Goal: Information Seeking & Learning: Learn about a topic

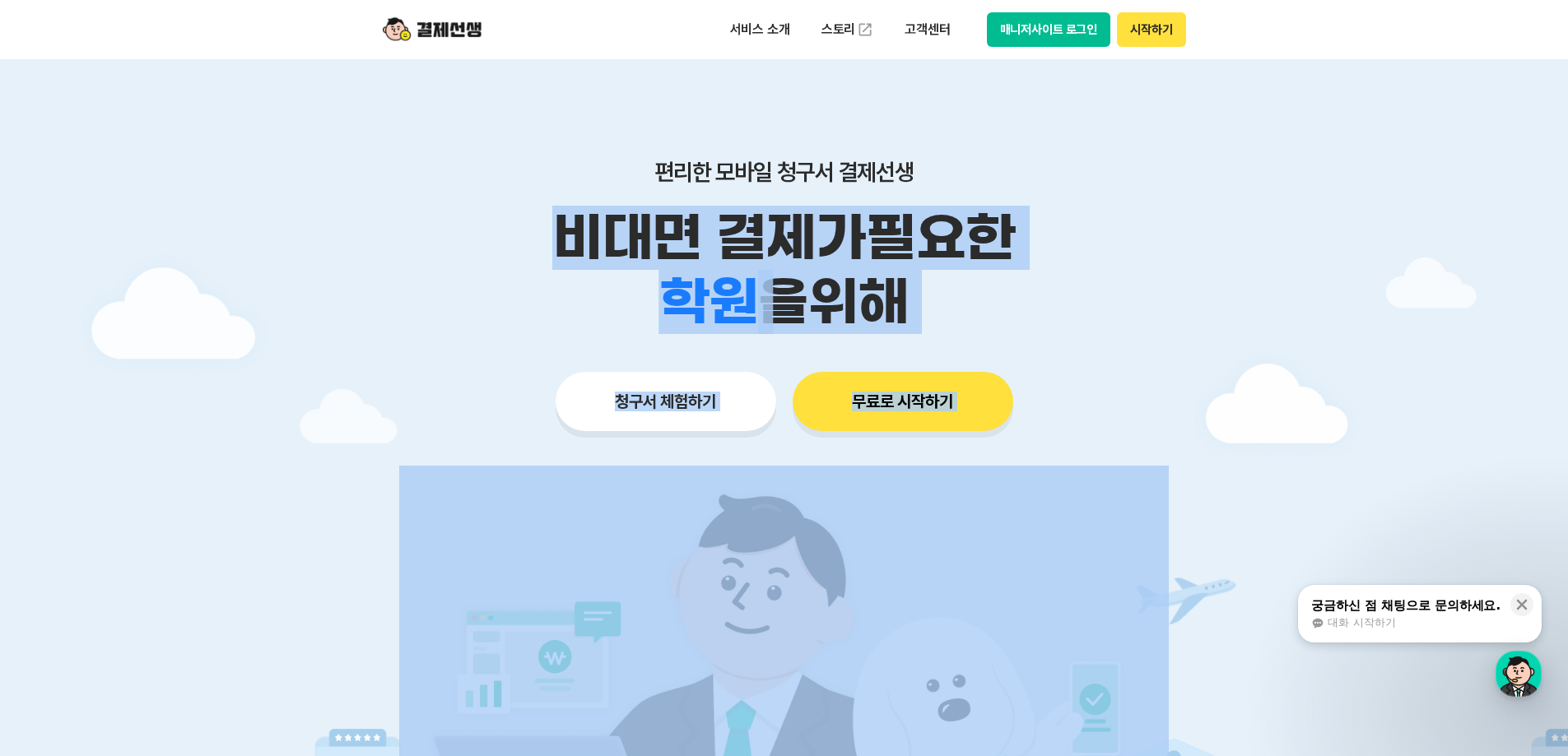
drag, startPoint x: 539, startPoint y: 250, endPoint x: 1261, endPoint y: 432, distance: 744.6
click at [1117, 513] on main "편리한 모바일 청구서 결제선생 비대면 결제가 필요한 학원 공부방 호텔 쇼핑몰 병원 배달 보험사 항공사 골프장 을 위해 청구서 체험하기 무료로 …" at bounding box center [784, 493] width 1568 height 868
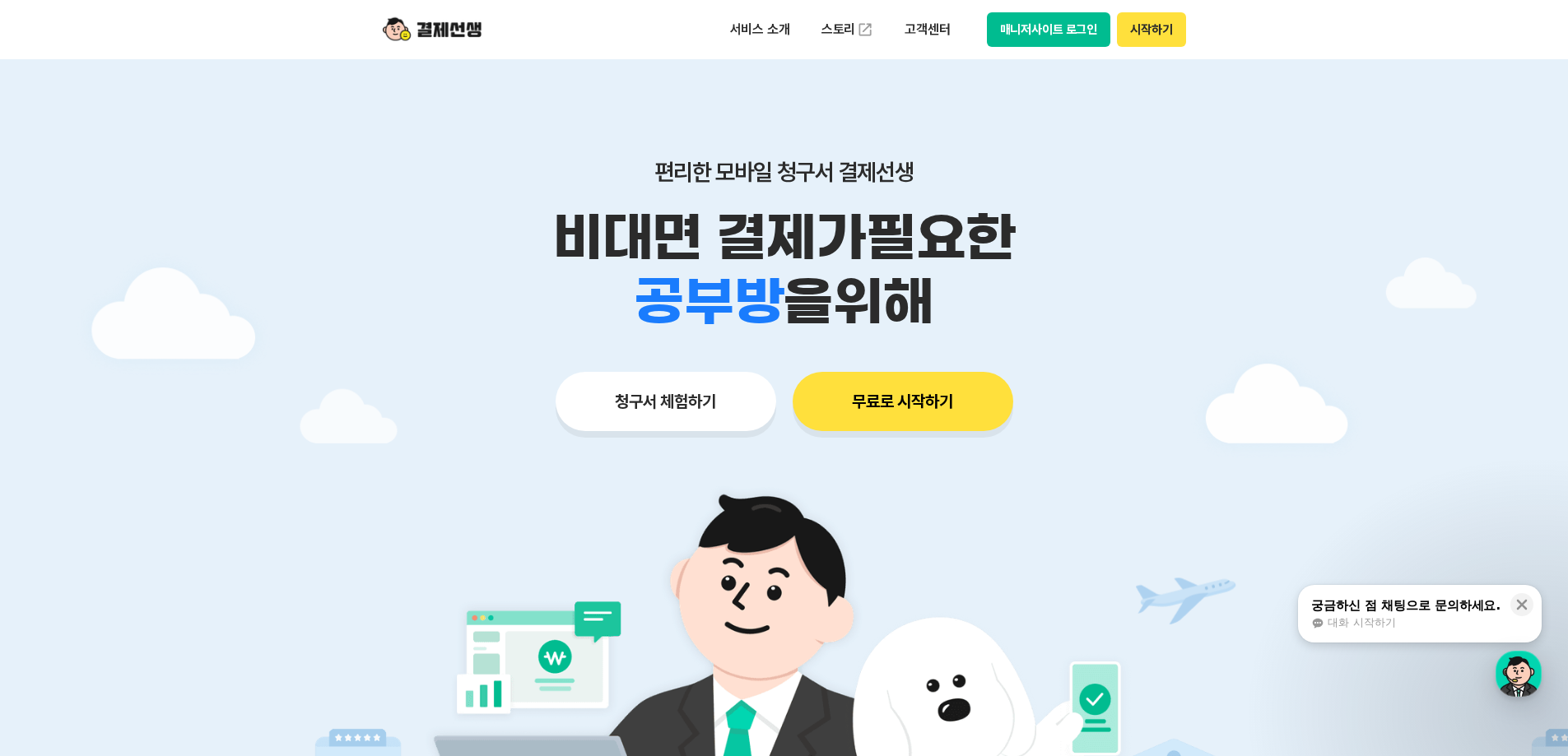
click at [1287, 418] on div at bounding box center [784, 493] width 1568 height 868
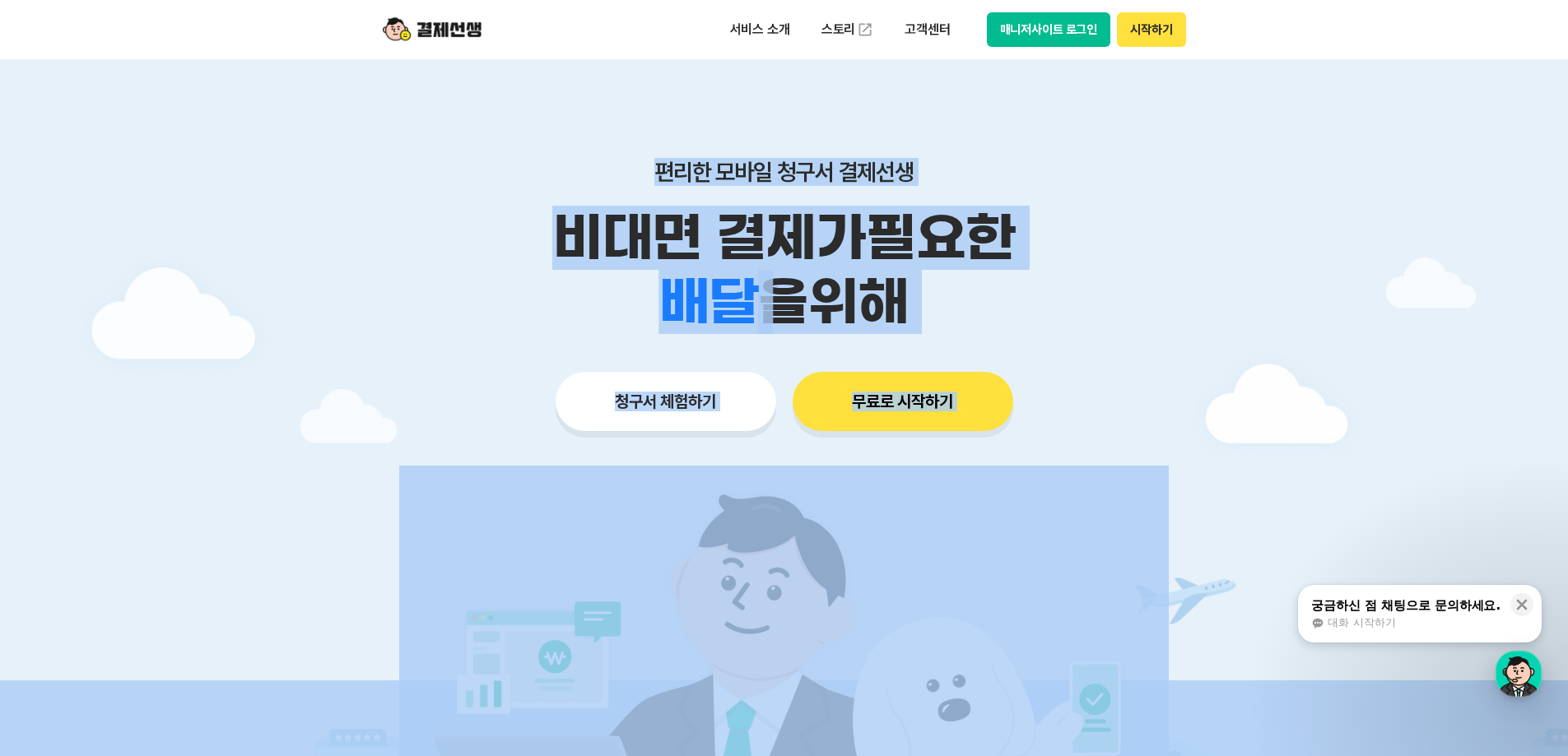
drag, startPoint x: 428, startPoint y: 401, endPoint x: 512, endPoint y: 139, distance: 275.1
click at [656, 159] on p "편리한 모바일 청구서 결제선생" at bounding box center [784, 171] width 843 height 28
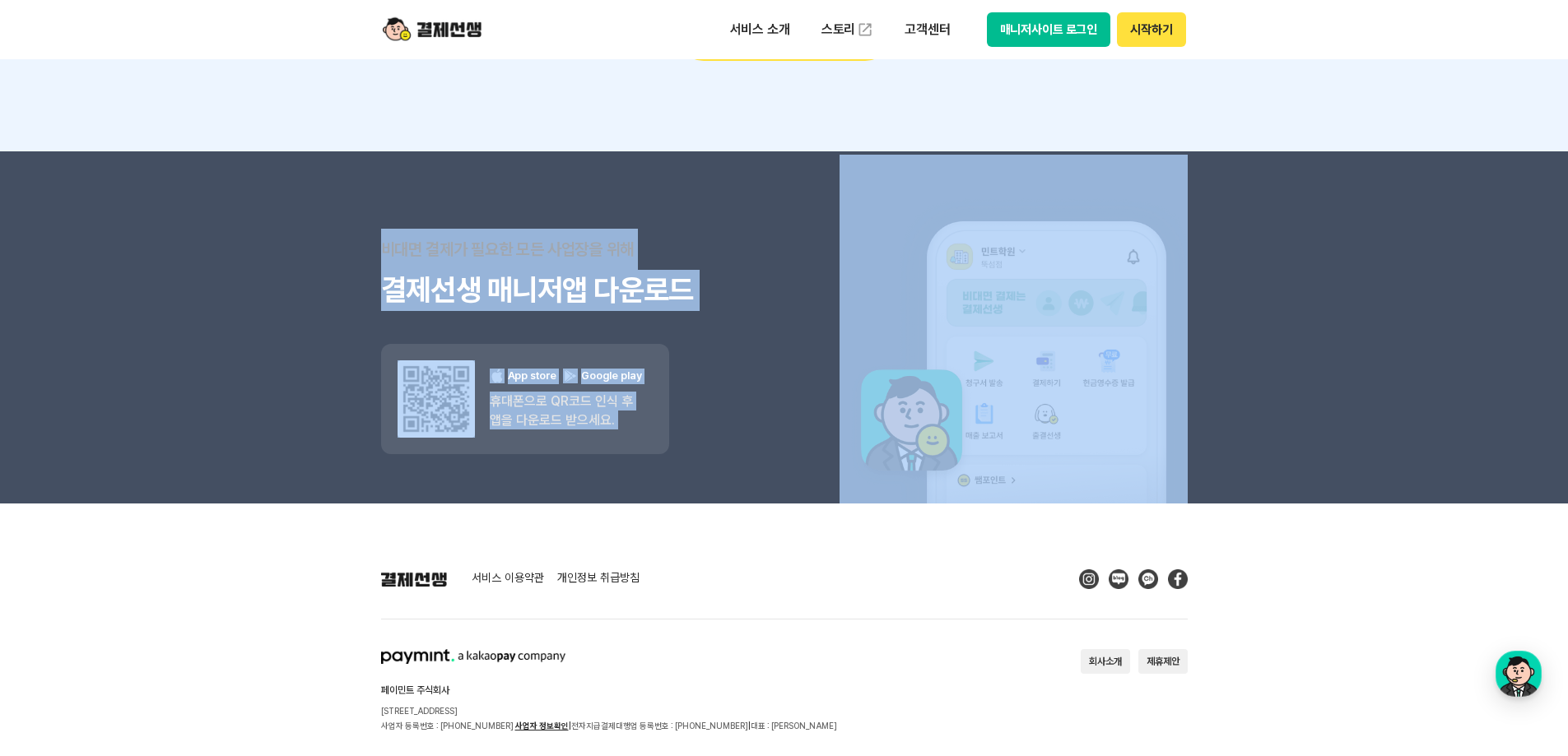
scroll to position [14736, 0]
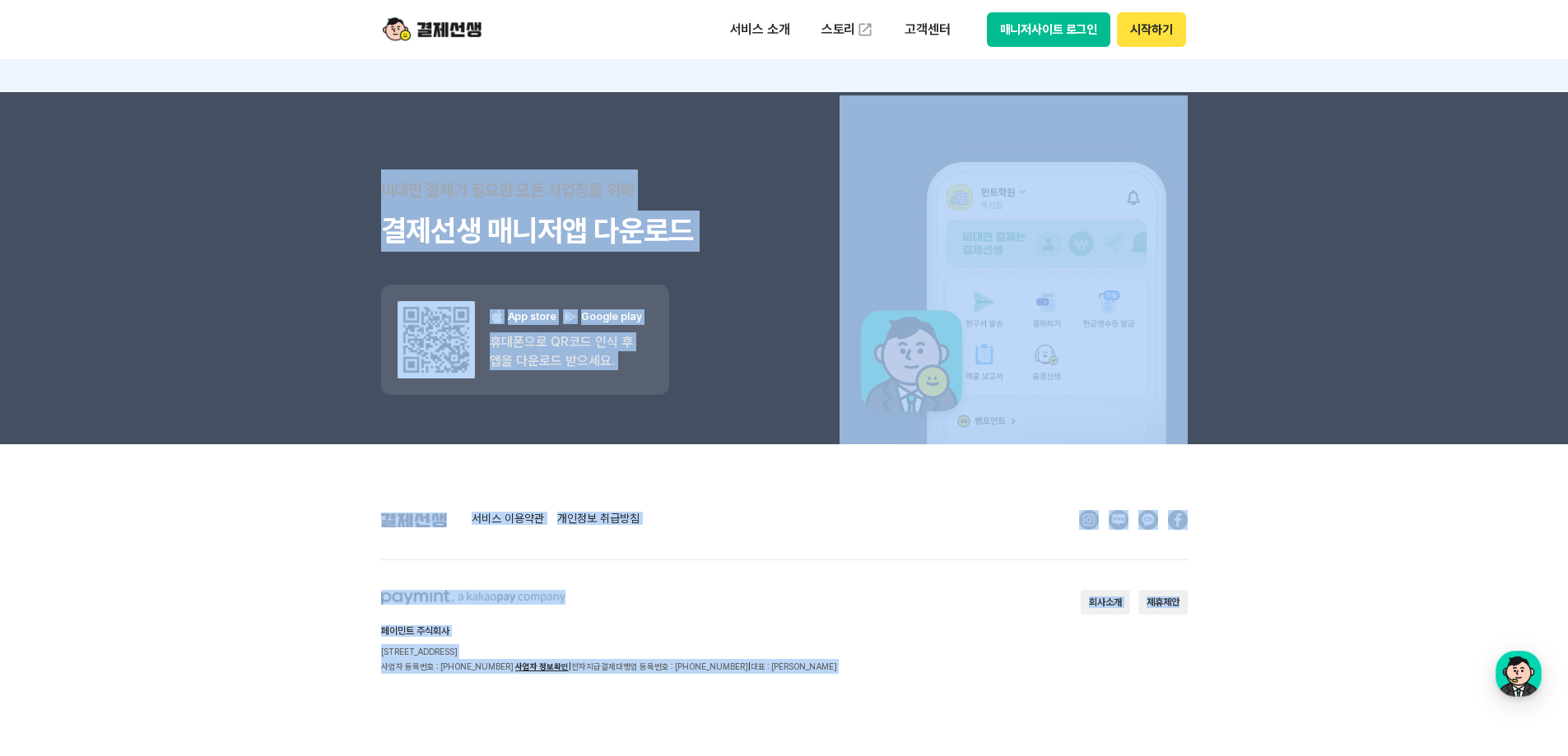
drag, startPoint x: 653, startPoint y: 168, endPoint x: 1235, endPoint y: 687, distance: 779.8
click at [1166, 679] on footer "서비스 이용약관 개인정보 취급방침 페이민트 주식회사 [STREET_ADDRESS] 사업자 등록번호 : [PHONE_NUMBER] 사업자 정보확…" at bounding box center [784, 600] width 1568 height 312
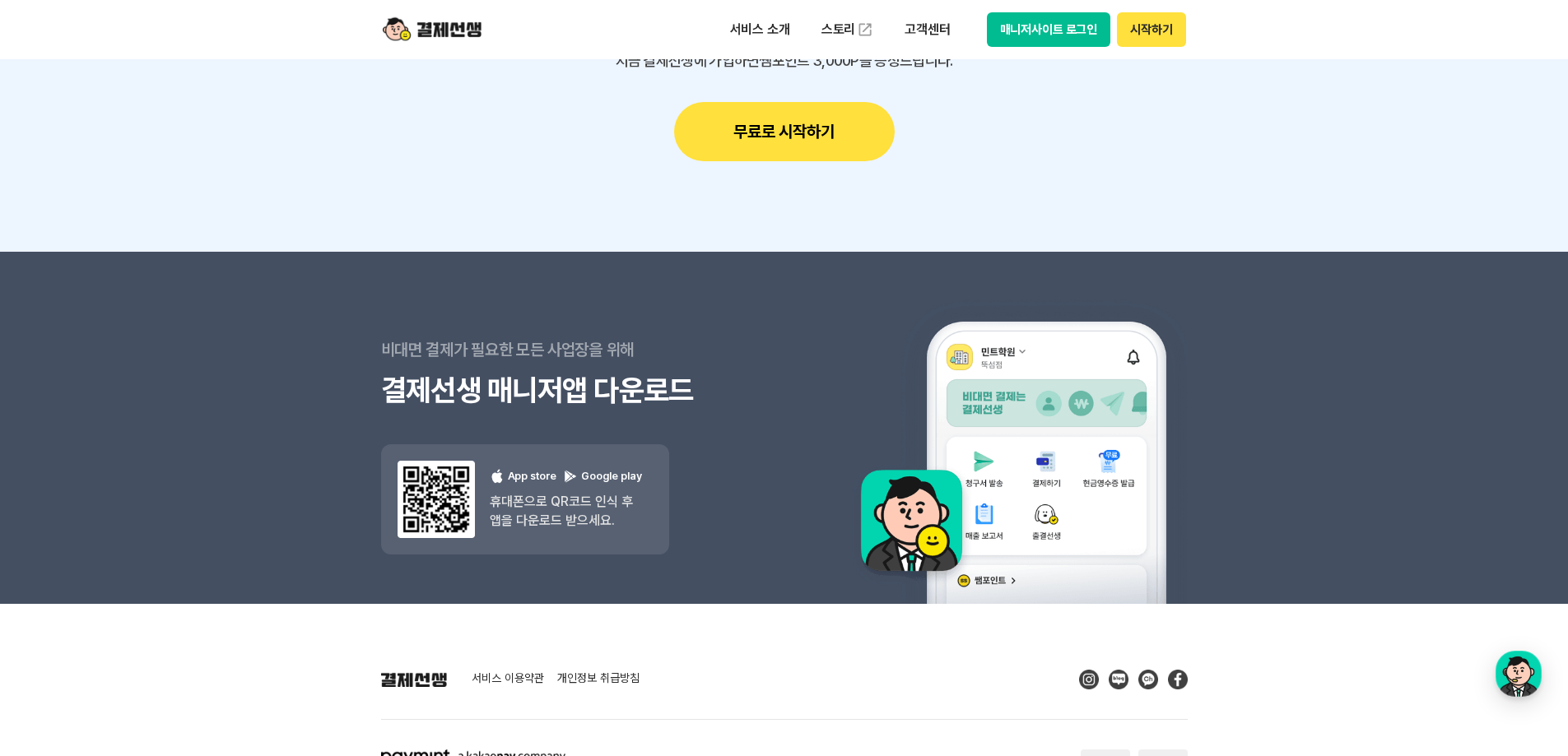
drag, startPoint x: 1151, startPoint y: 679, endPoint x: 1181, endPoint y: 684, distance: 30.4
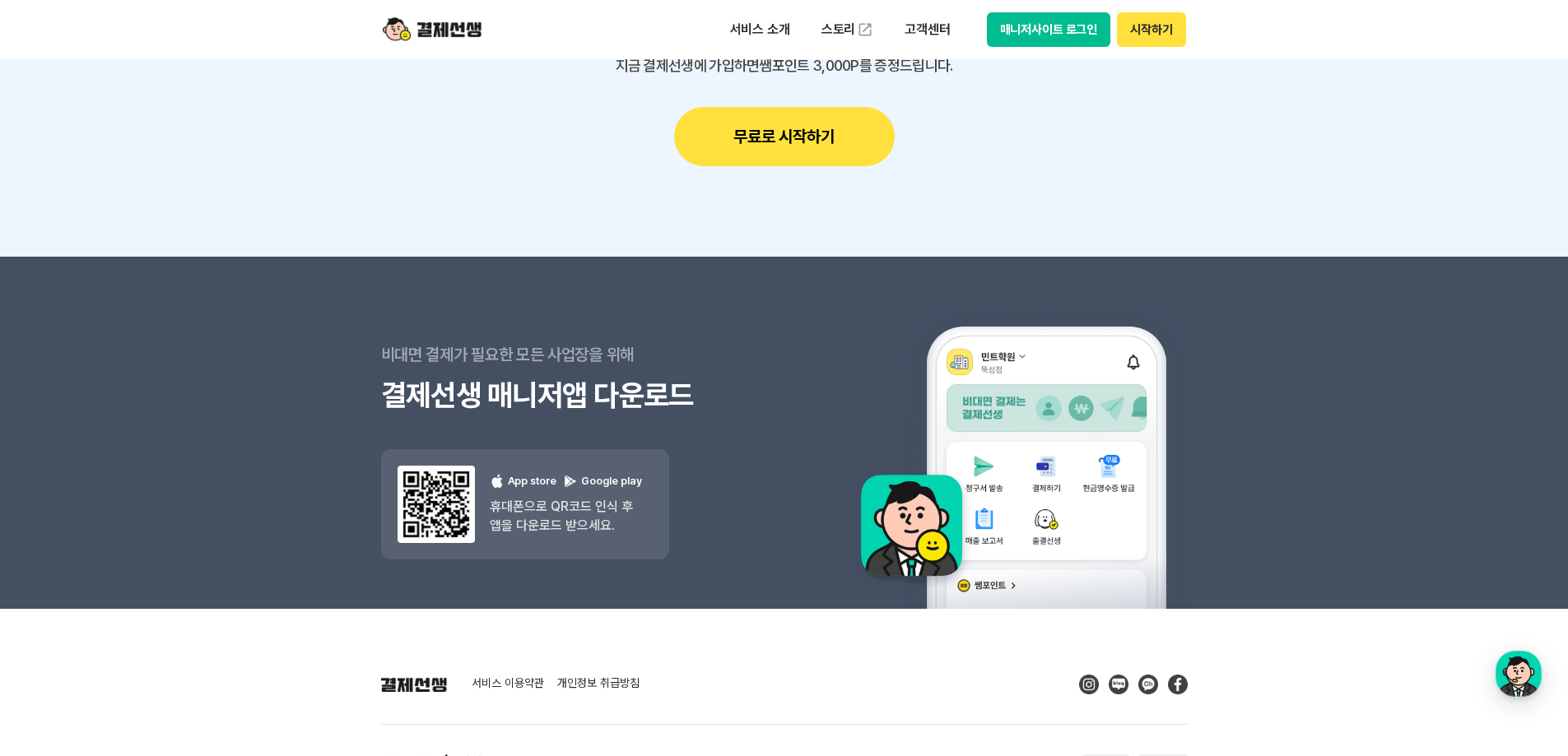
drag, startPoint x: 1181, startPoint y: 684, endPoint x: 1389, endPoint y: 710, distance: 209.6
click at [1389, 710] on footer "서비스 이용약관 개인정보 취급방침 페이민트 주식회사 [STREET_ADDRESS] 사업자 등록번호 : [PHONE_NUMBER] 사업자 정보확…" at bounding box center [784, 765] width 1568 height 312
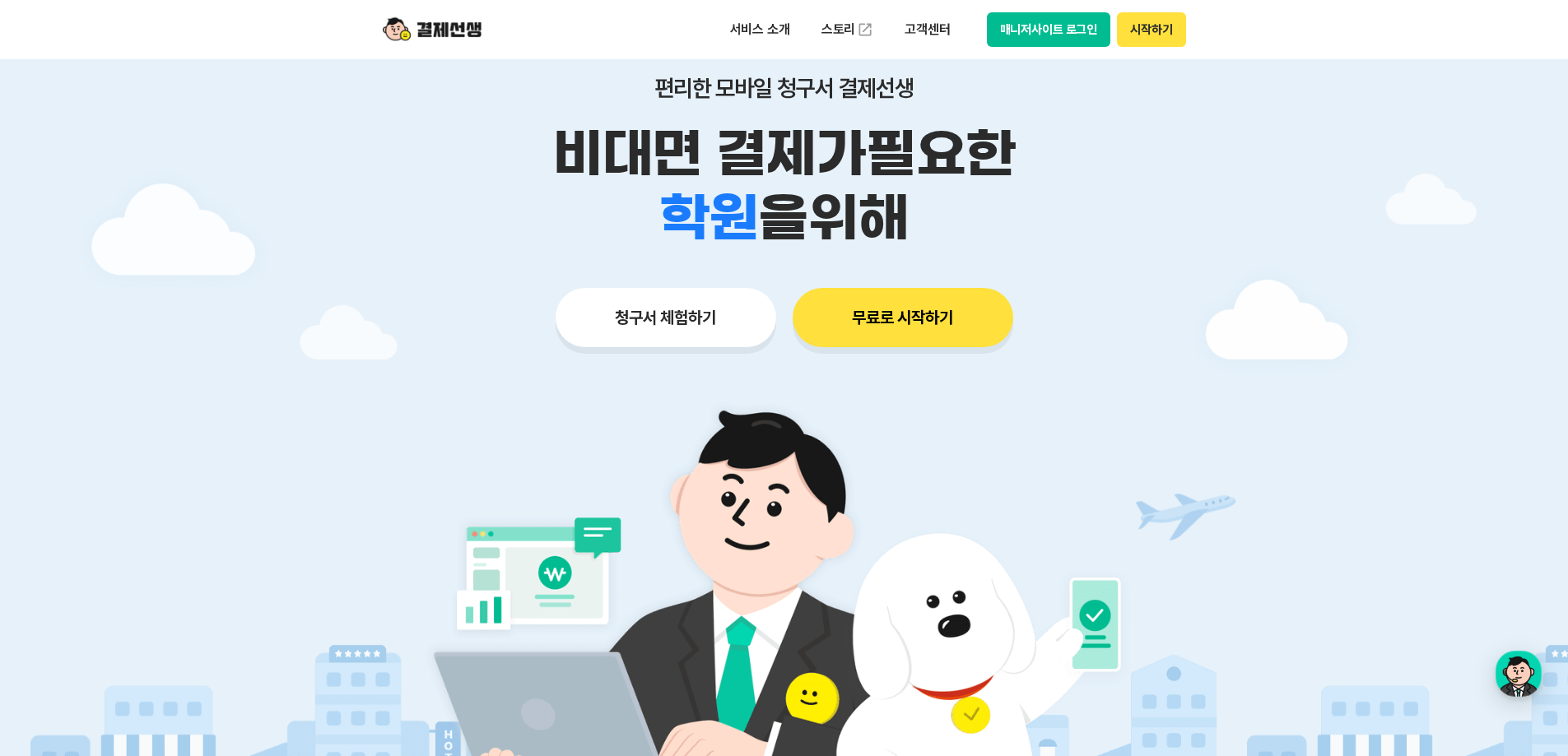
scroll to position [0, 0]
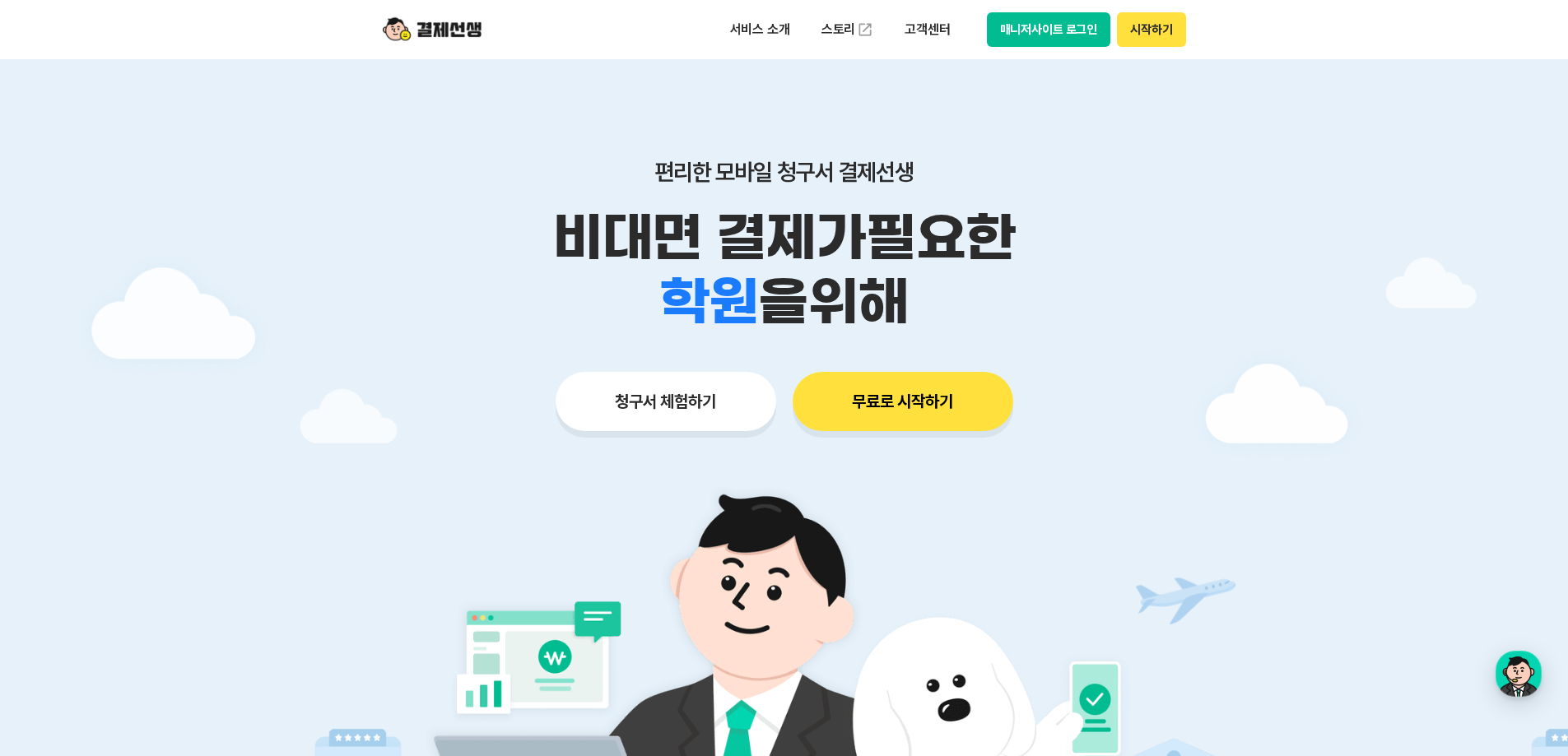
drag, startPoint x: 1225, startPoint y: 371, endPoint x: 1148, endPoint y: 38, distance: 341.8
